Goal: Task Accomplishment & Management: Manage account settings

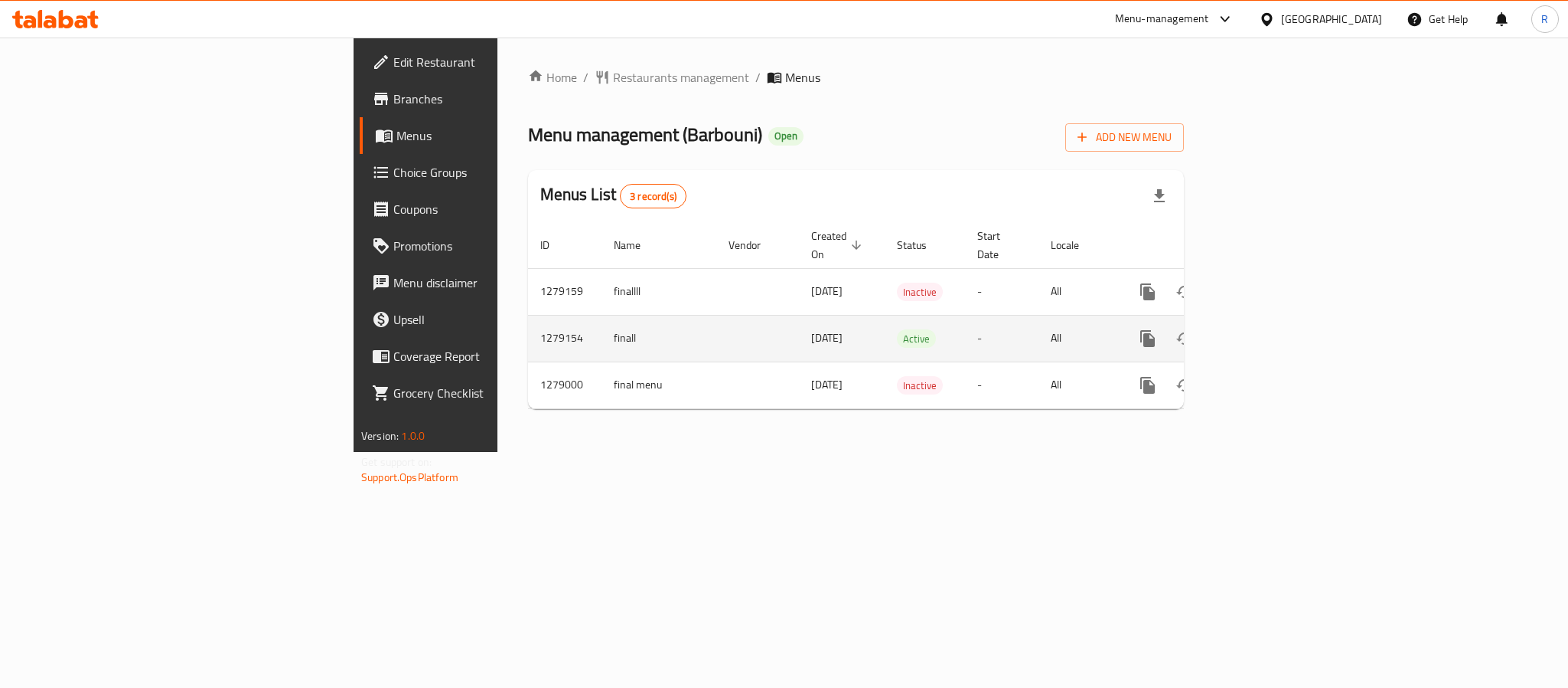
click at [1268, 330] on icon "enhanced table" at bounding box center [1259, 339] width 18 height 18
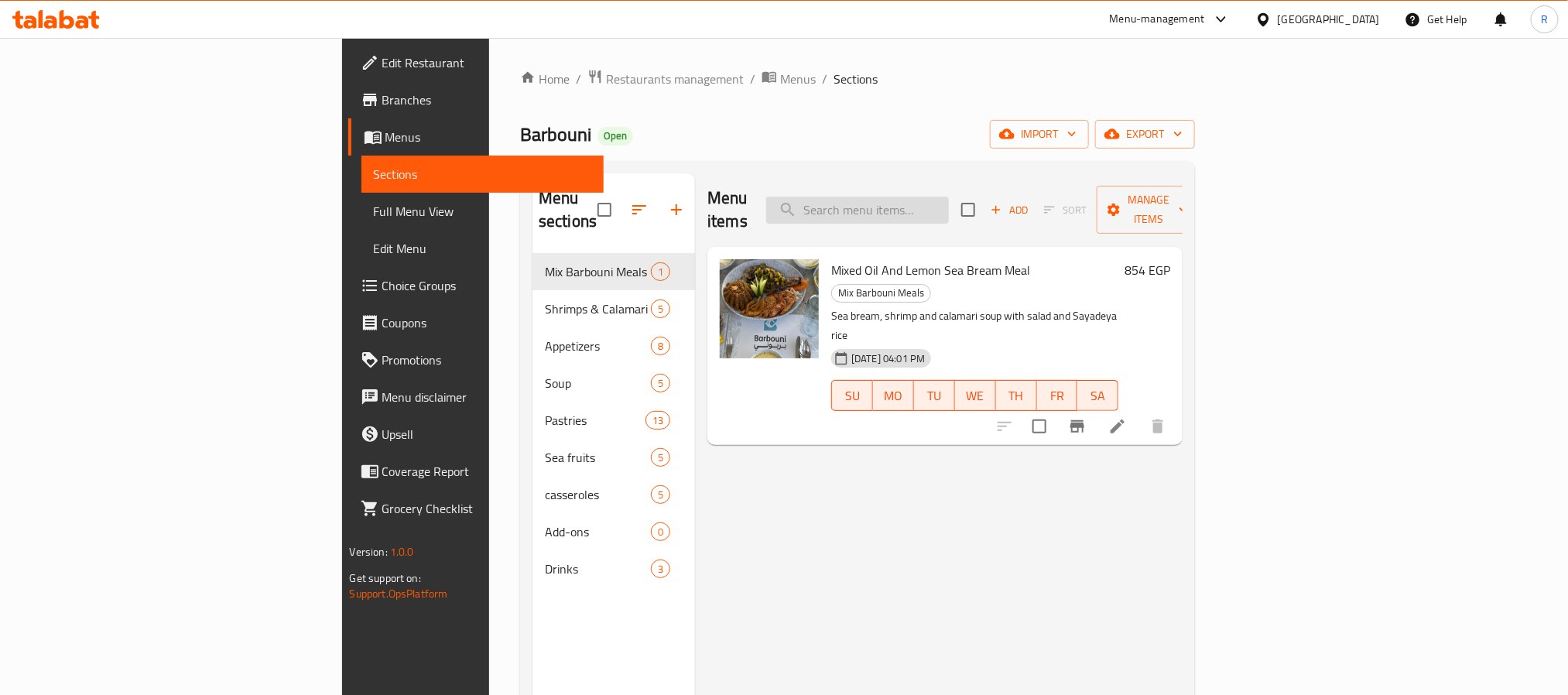
click at [949, 204] on input "search" at bounding box center [857, 210] width 183 height 27
paste input "Grilled Shrimps Medium 1/2"
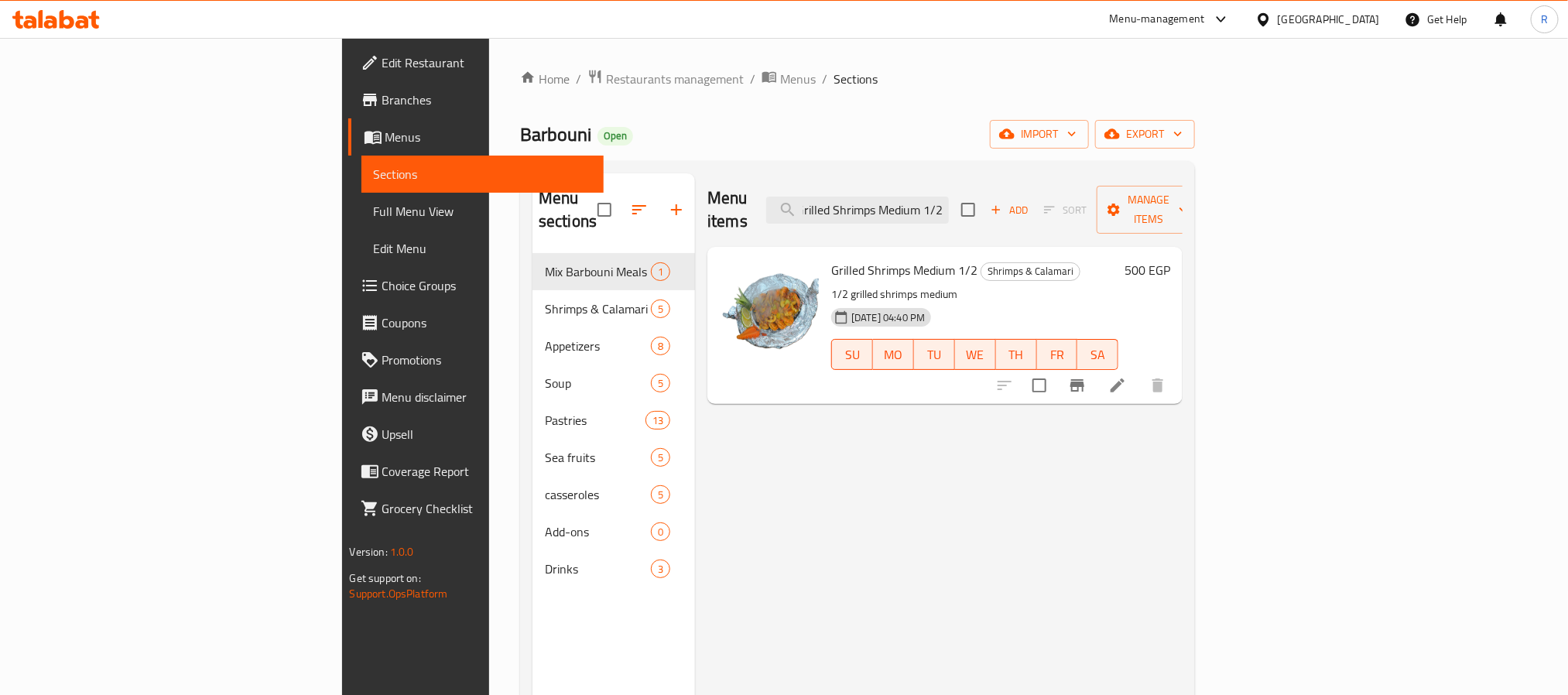
type input "Grilled Shrimps Medium 1/2"
click at [1127, 376] on icon at bounding box center [1118, 385] width 19 height 19
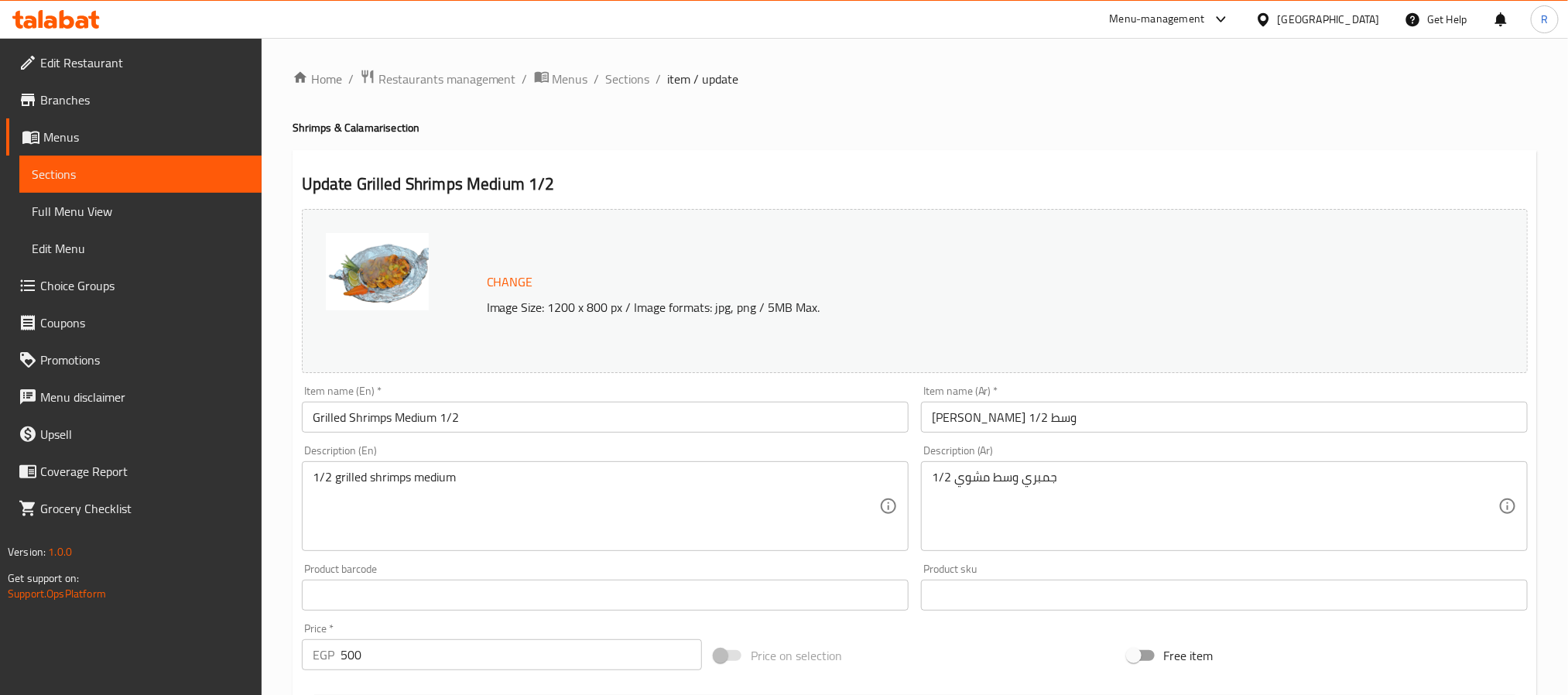
click at [604, 476] on textarea "1/2 grilled shrimps medium" at bounding box center [596, 506] width 566 height 73
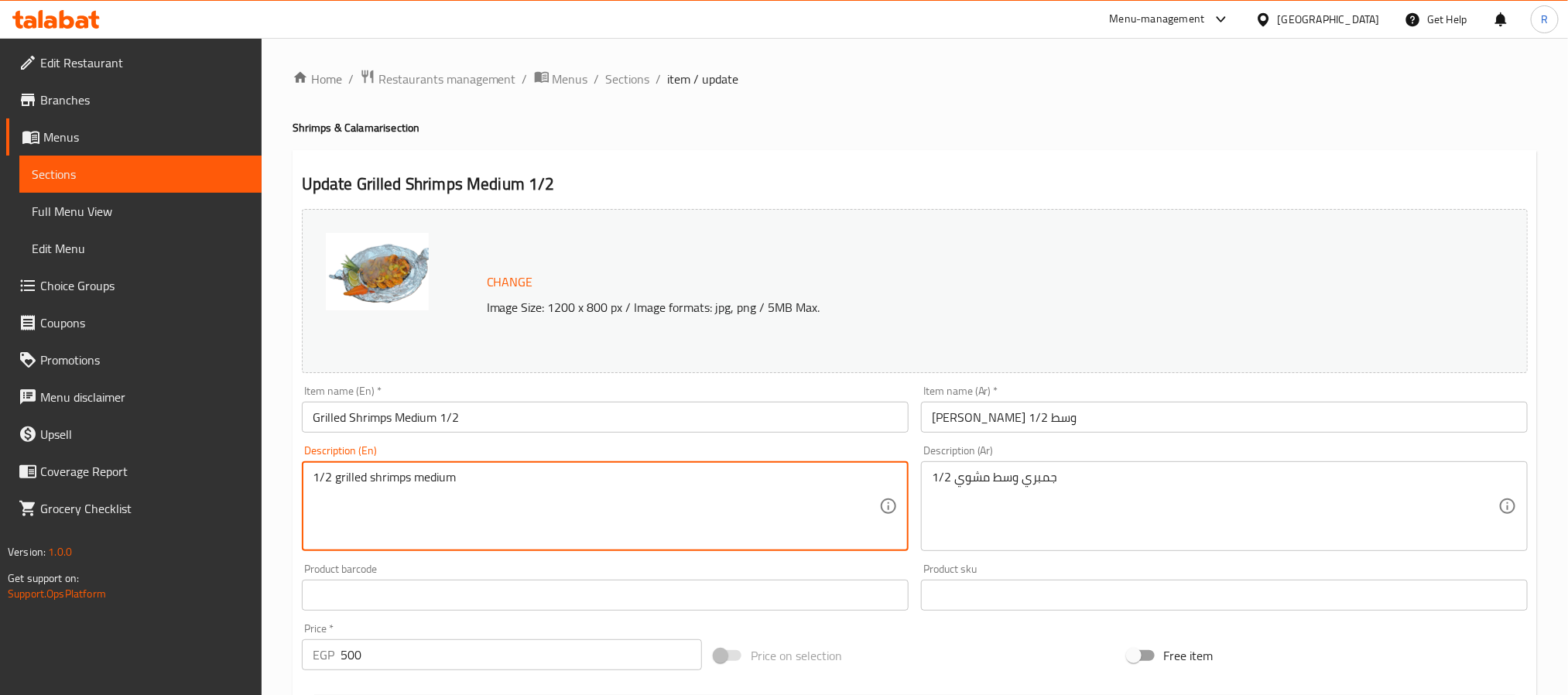
click at [604, 476] on textarea "1/2 grilled shrimps medium" at bounding box center [596, 506] width 566 height 73
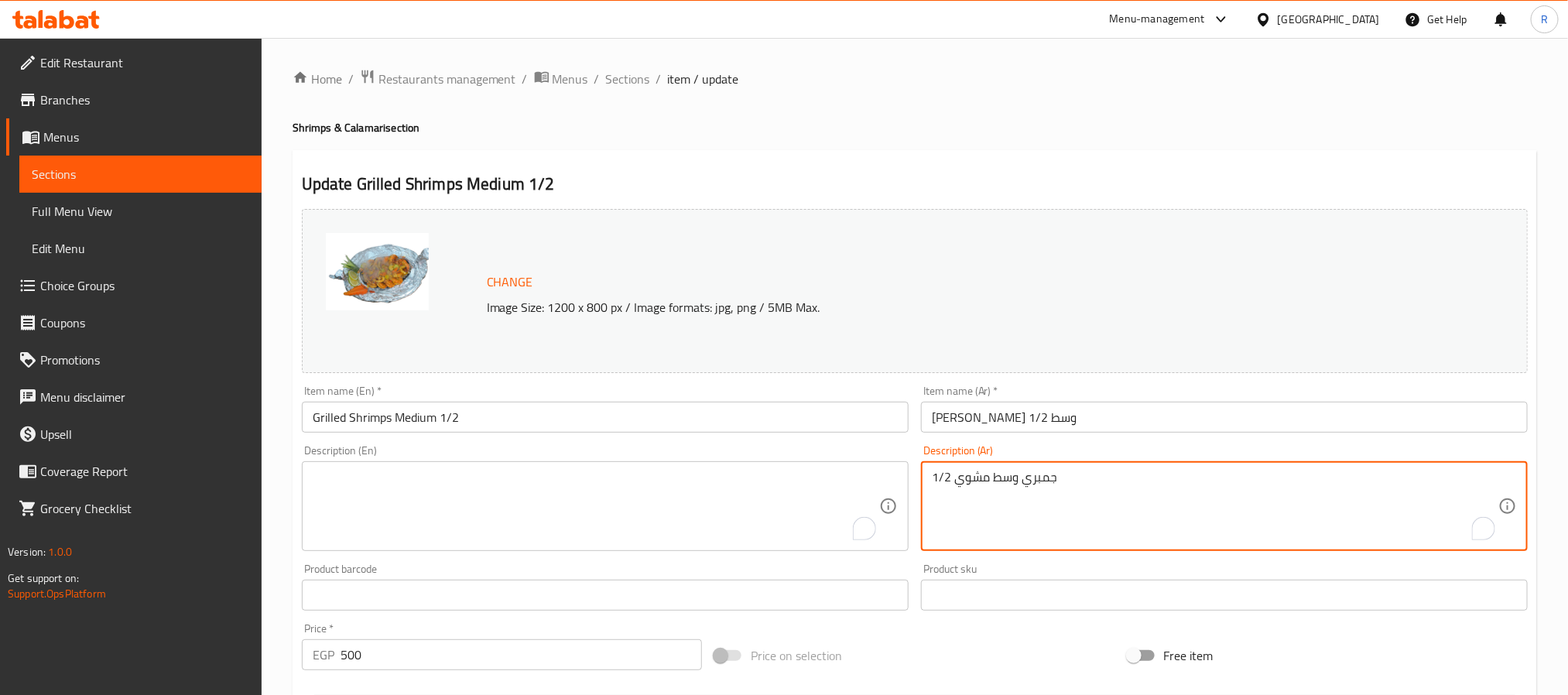
click at [1055, 502] on textarea "1/2 جمبري وسط مشوي" at bounding box center [1215, 506] width 566 height 73
click at [783, 416] on input "Grilled Shrimps Medium 1/2" at bounding box center [605, 417] width 607 height 31
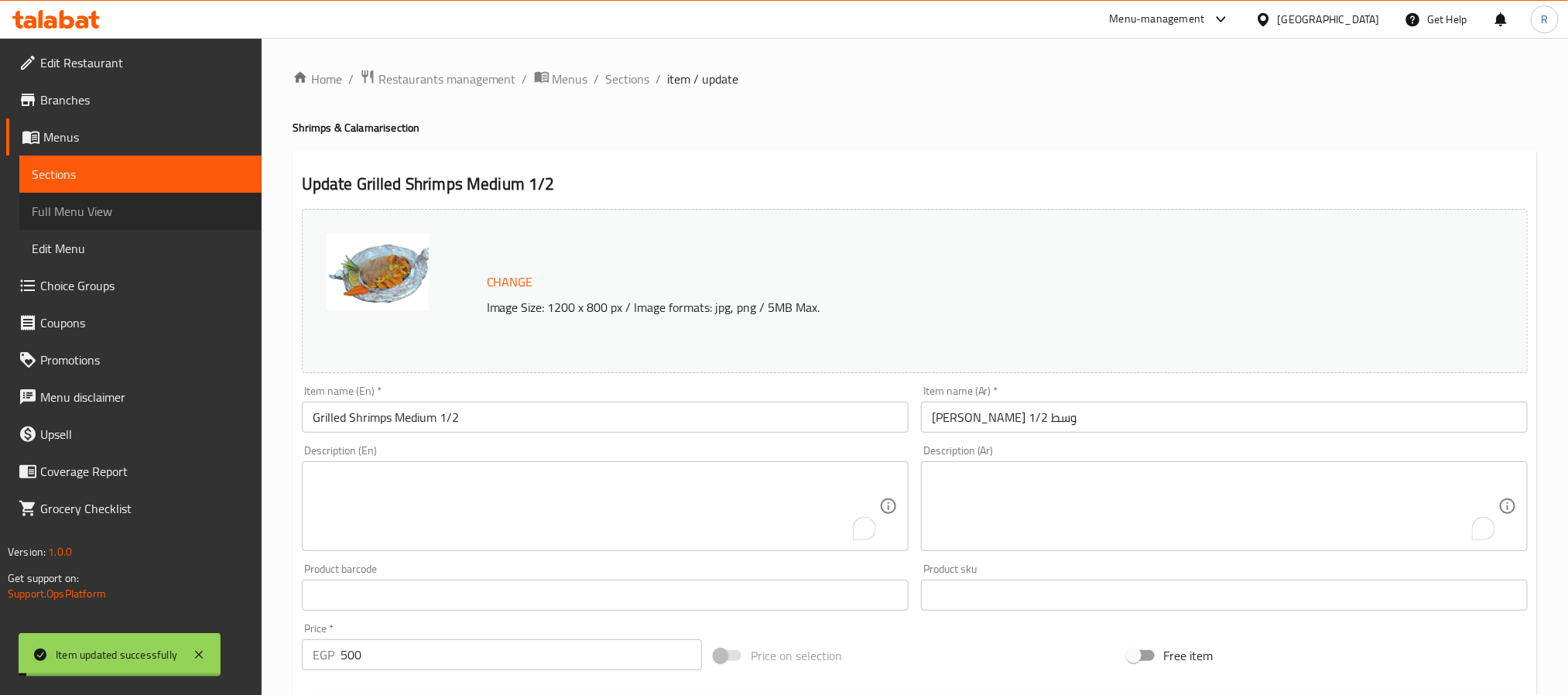
click at [96, 212] on span "Full Menu View" at bounding box center [140, 212] width 217 height 19
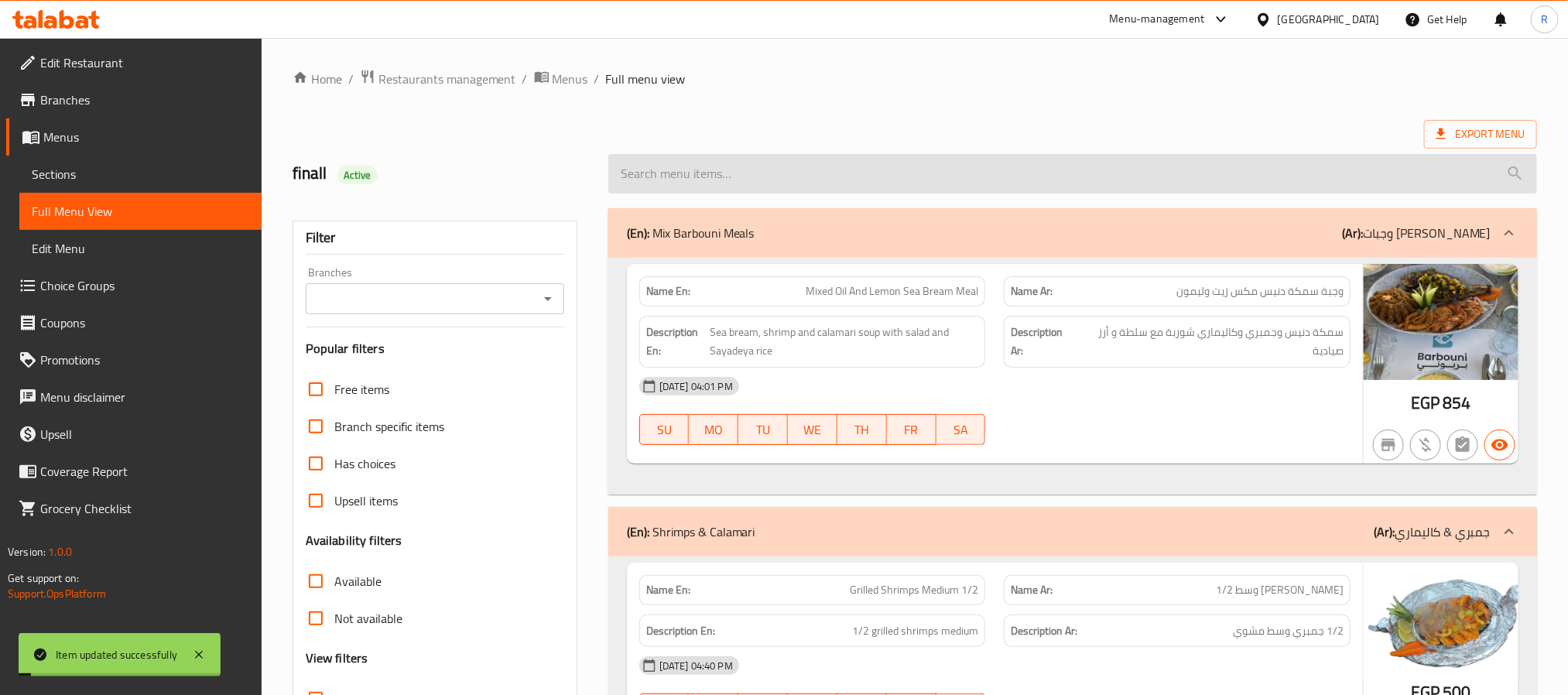
click at [779, 181] on input "search" at bounding box center [1072, 174] width 929 height 40
paste input "Grilled Shrimps Medium 1/2"
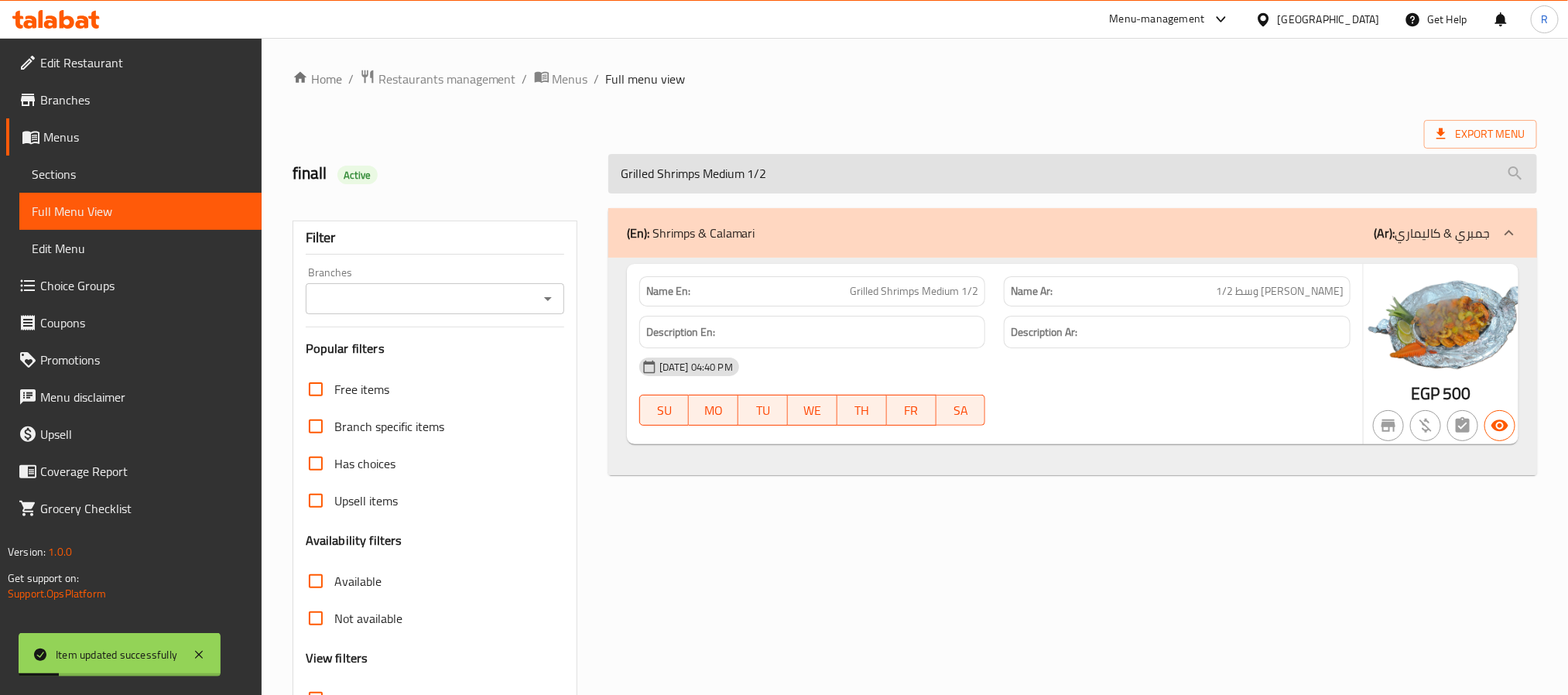
type input "Grilled Shrimps Medium 1/2"
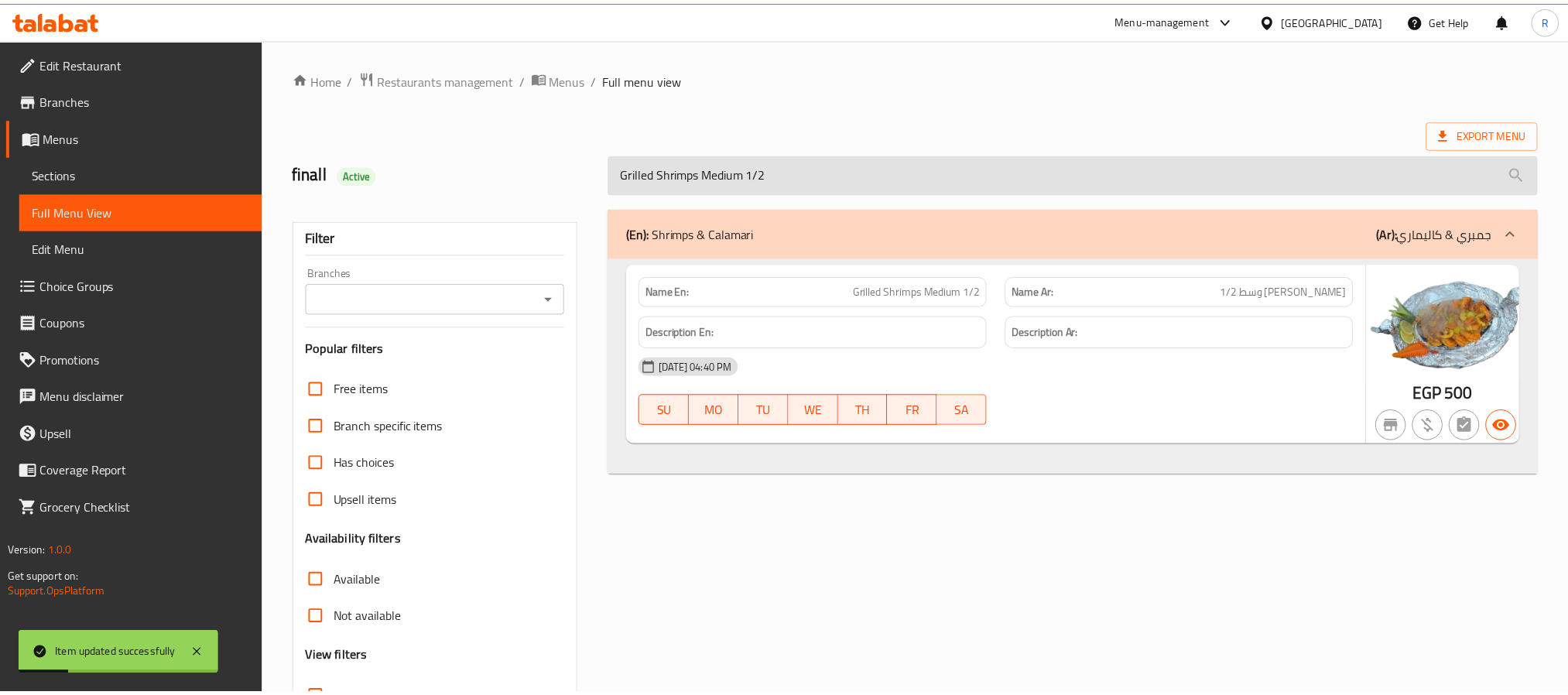
scroll to position [130, 0]
